Goal: Task Accomplishment & Management: Use online tool/utility

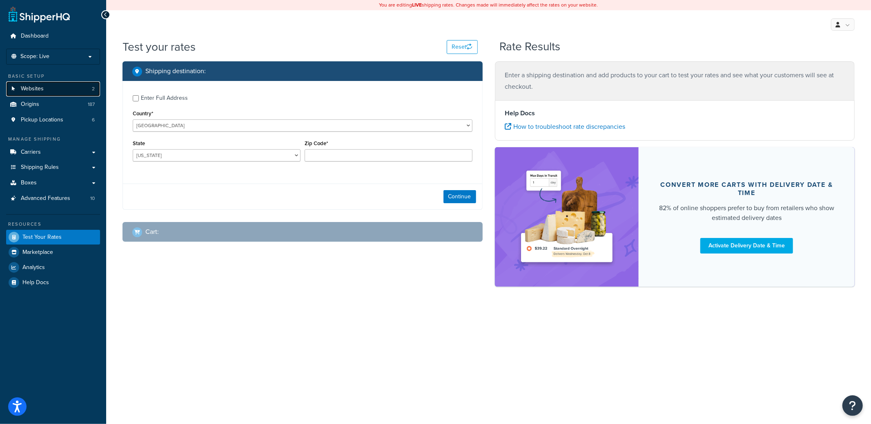
click at [30, 85] on span "Websites" at bounding box center [32, 88] width 23 height 7
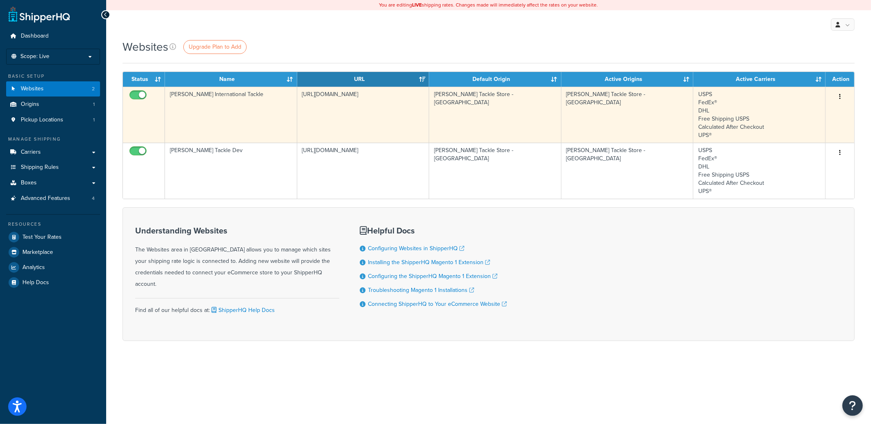
click at [358, 104] on td "https://www.meltontackle.com/" at bounding box center [363, 115] width 132 height 56
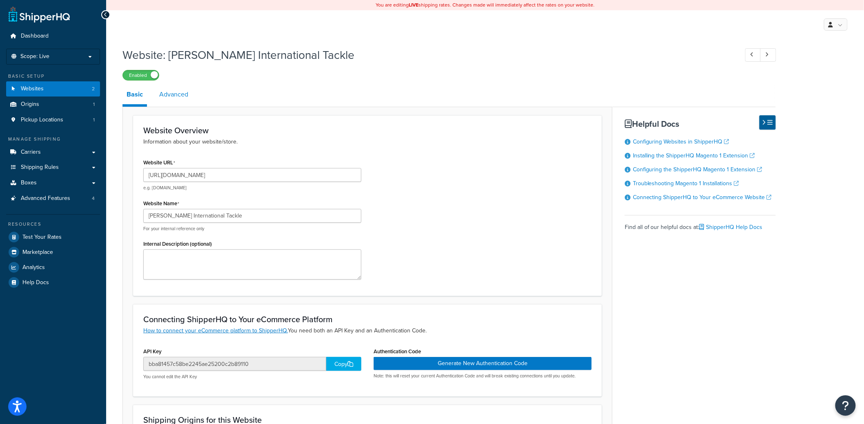
click at [184, 93] on link "Advanced" at bounding box center [173, 95] width 37 height 20
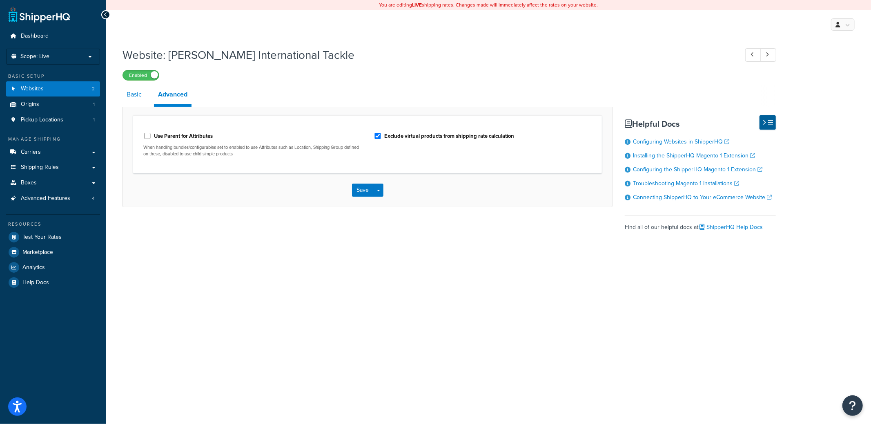
click at [144, 100] on link "Basic" at bounding box center [134, 95] width 23 height 20
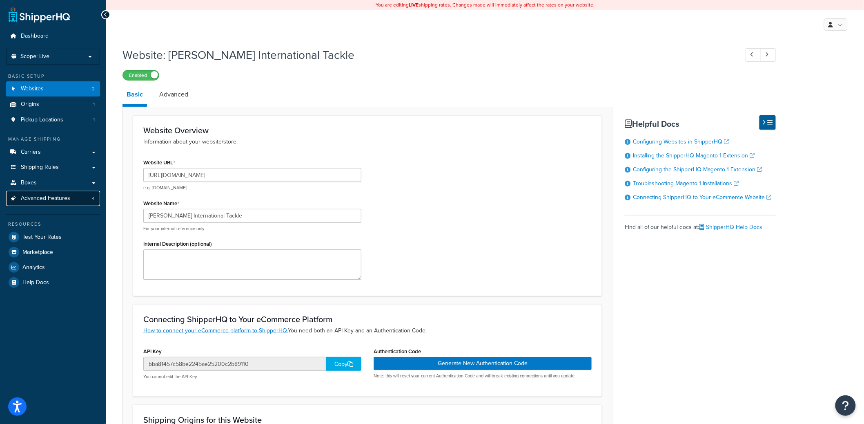
click at [38, 195] on span "Advanced Features" at bounding box center [45, 198] width 49 height 7
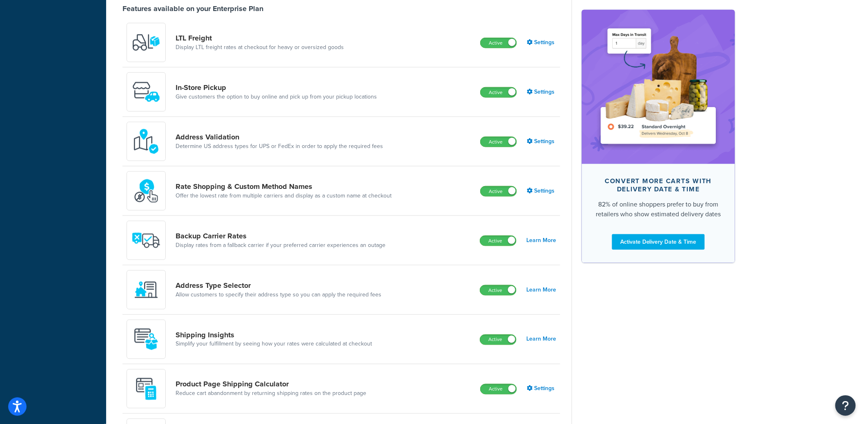
scroll to position [357, 0]
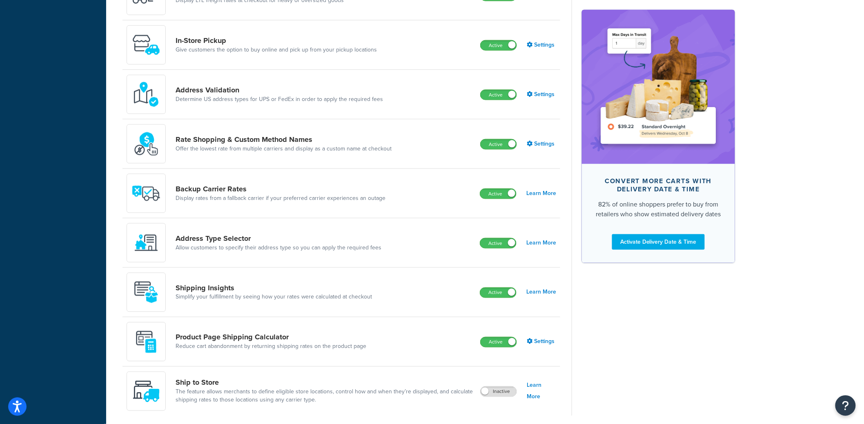
click at [108, 293] on div "Advanced Features Recommended Multi-Origin Shipping Automate rating from multip…" at bounding box center [485, 60] width 758 height 750
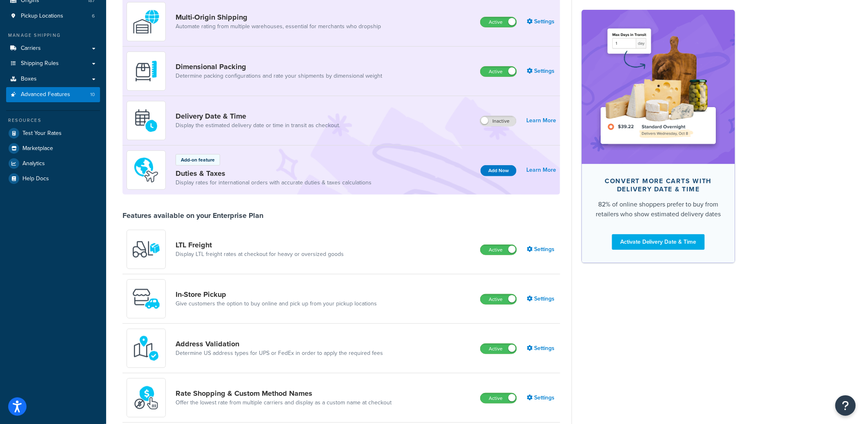
scroll to position [0, 0]
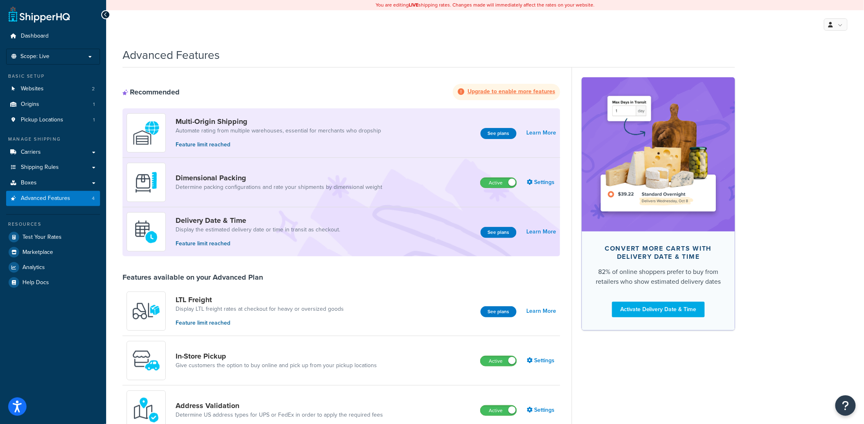
click at [337, 81] on div "Recommended Upgrade to enable more features Multi-Origin Shipping Automate rati…" at bounding box center [342, 399] width 438 height 665
click at [20, 156] on link "Carriers" at bounding box center [53, 152] width 94 height 15
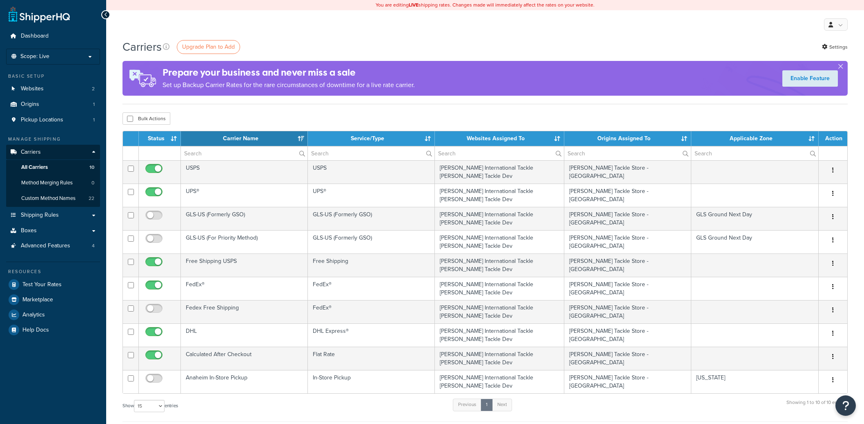
select select "15"
click at [56, 286] on span "Test Your Rates" at bounding box center [41, 284] width 39 height 7
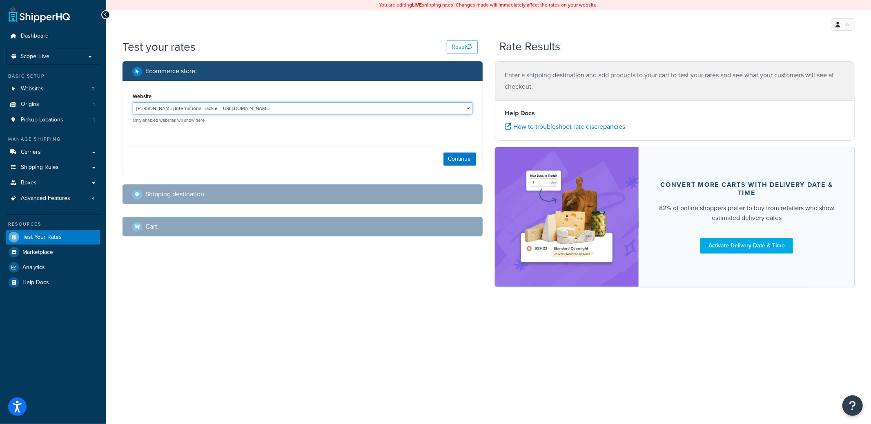
click at [210, 113] on select "[PERSON_NAME] International Tackle - [URL][DOMAIN_NAME] [PERSON_NAME] Tackle De…" at bounding box center [303, 108] width 340 height 12
click at [133, 102] on select "[PERSON_NAME] International Tackle - [URL][DOMAIN_NAME] [PERSON_NAME] Tackle De…" at bounding box center [303, 108] width 340 height 12
drag, startPoint x: 464, startPoint y: 161, endPoint x: 450, endPoint y: 147, distance: 19.7
click at [464, 161] on button "Continue" at bounding box center [460, 158] width 33 height 13
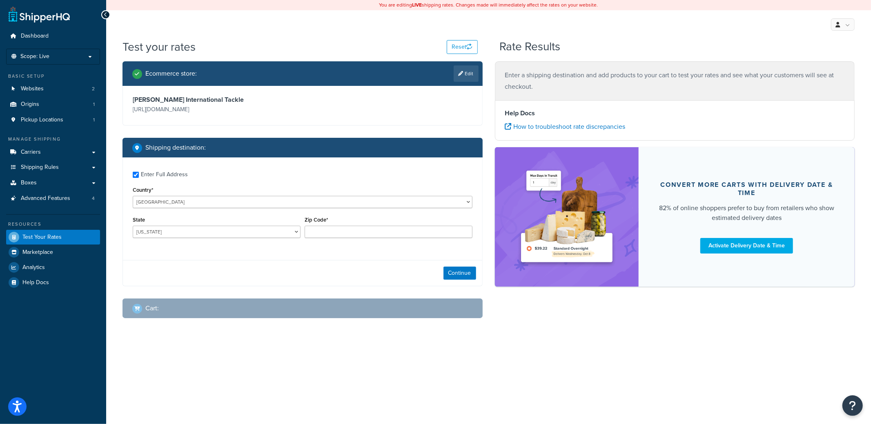
checkbox input "true"
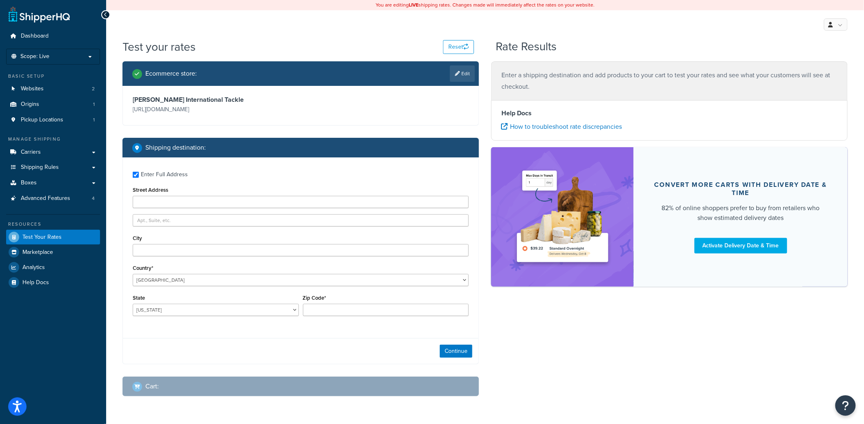
type input "[STREET_ADDRESS]"
type input "Wanchese"
type input "27981"
select select "NC"
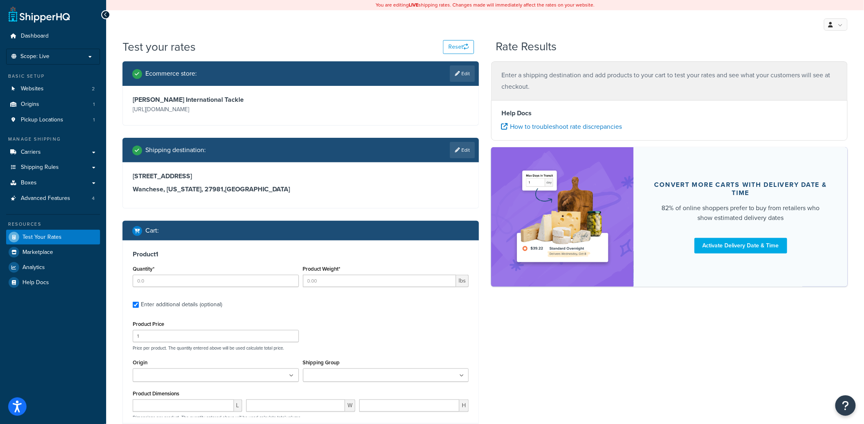
type input "12"
type input "0.018700"
type input "1.09"
select select "64278"
type input "1.125000"
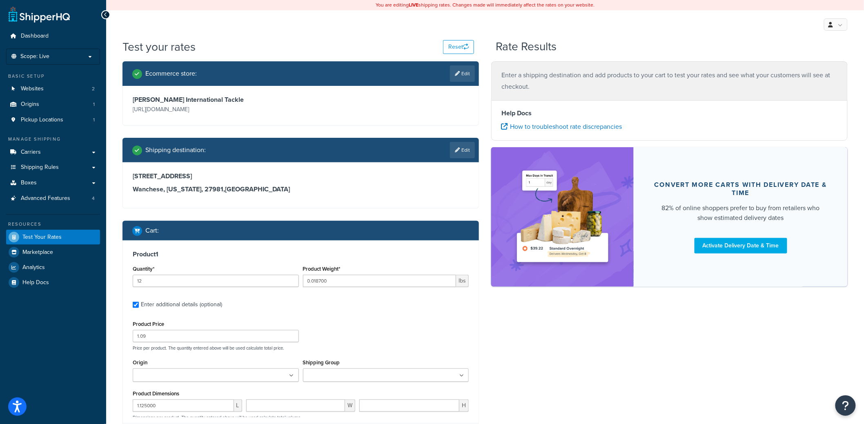
type input "1.125000"
type input "0.500000"
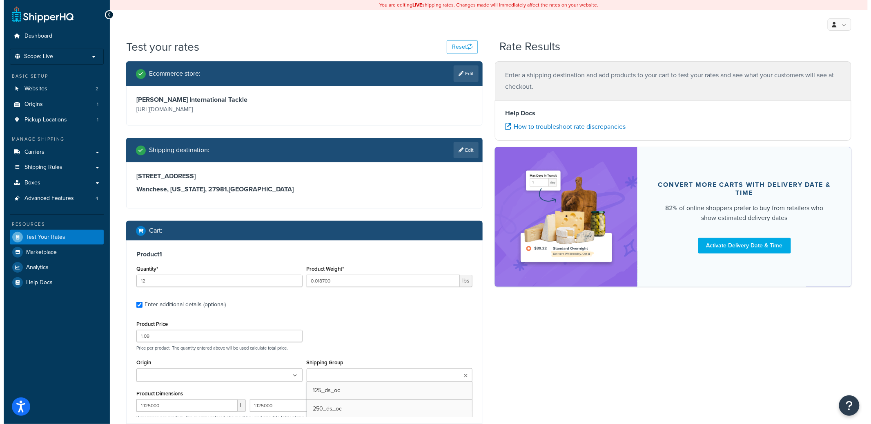
scroll to position [69, 0]
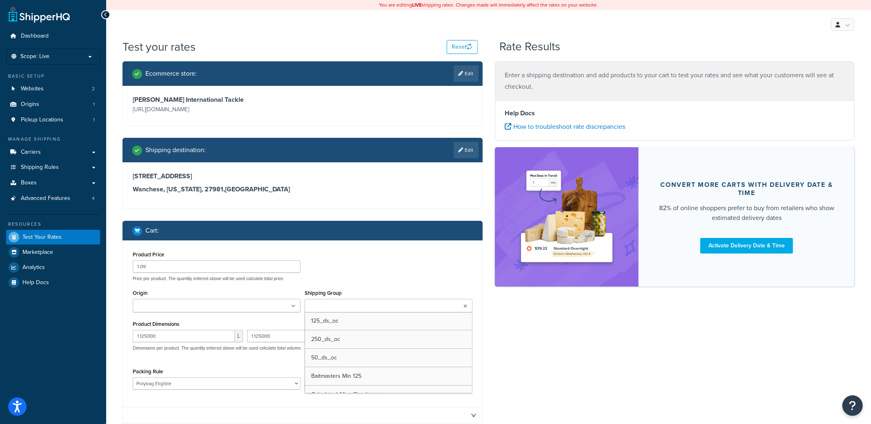
type input "12"
type input "0.043700"
type input "2.29"
select select "64278"
type input "1.875000"
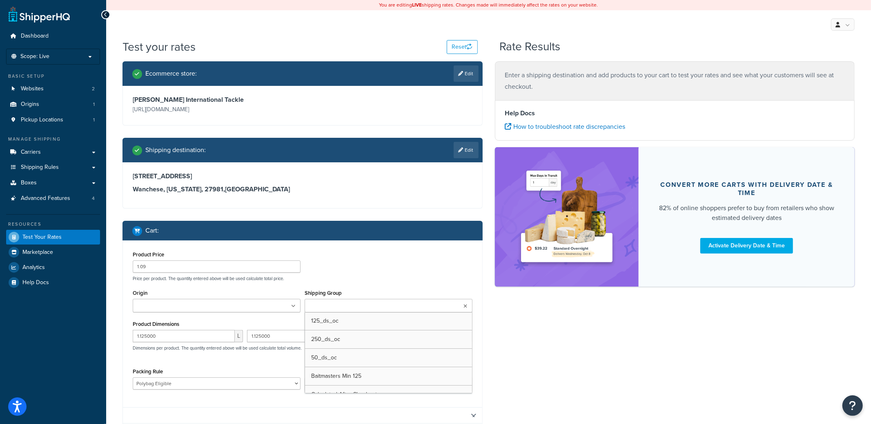
type input "1.750000"
type input "0.687500"
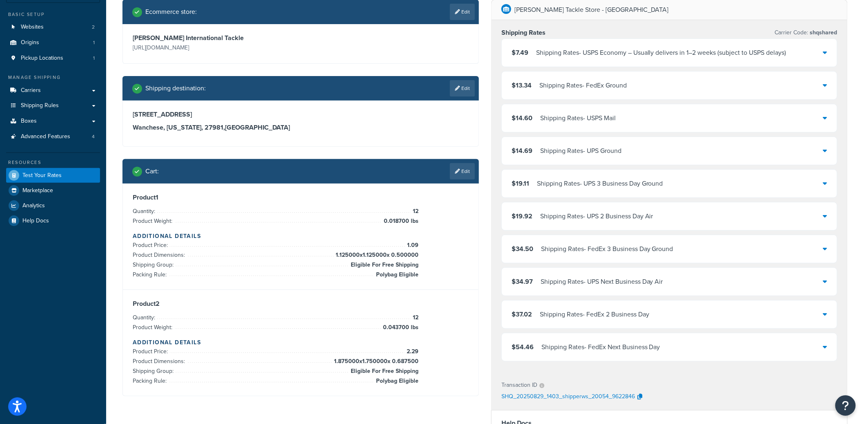
scroll to position [56, 0]
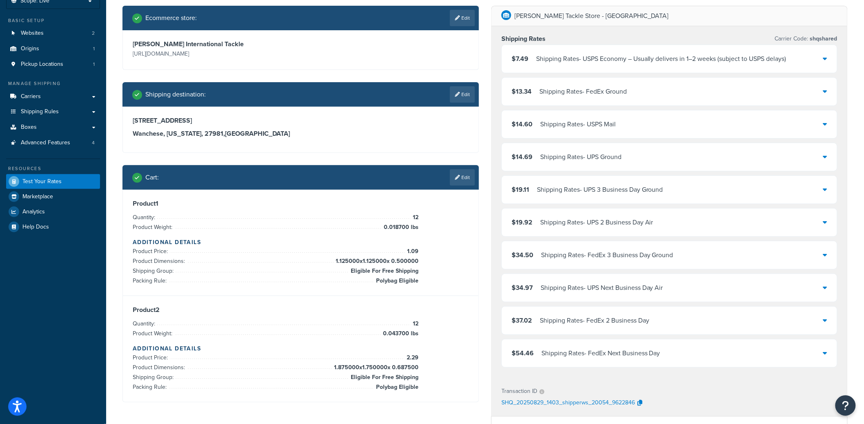
click at [641, 59] on div "Shipping Rates - USPS Economy – Usually delivers in 1–2 weeks (subject to USPS …" at bounding box center [661, 58] width 250 height 11
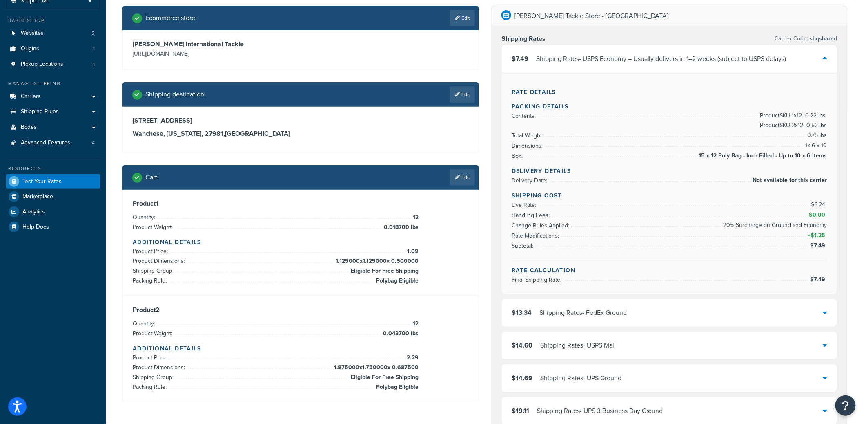
click at [641, 59] on div "Shipping Rates - USPS Economy – Usually delivers in 1–2 weeks (subject to USPS …" at bounding box center [661, 58] width 250 height 11
